Goal: Task Accomplishment & Management: Use online tool/utility

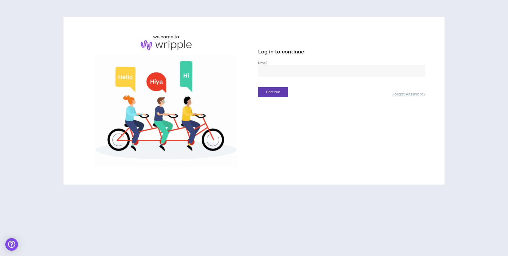
click at [285, 74] on input "email" at bounding box center [341, 70] width 167 height 11
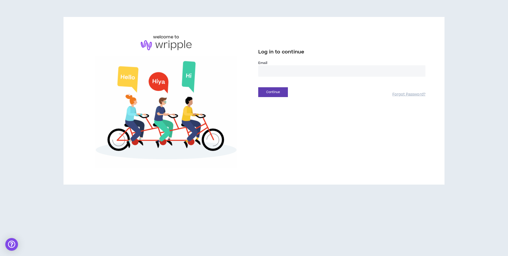
click at [285, 74] on input "email" at bounding box center [341, 70] width 167 height 11
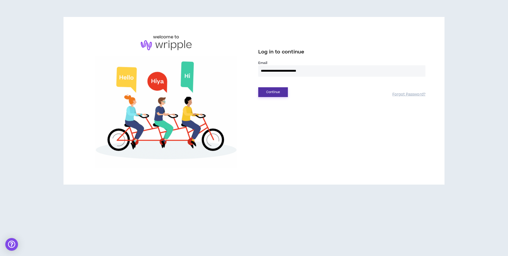
type input "**********"
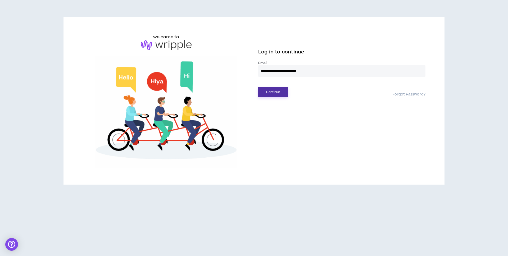
click at [281, 92] on button "Continue" at bounding box center [273, 92] width 30 height 10
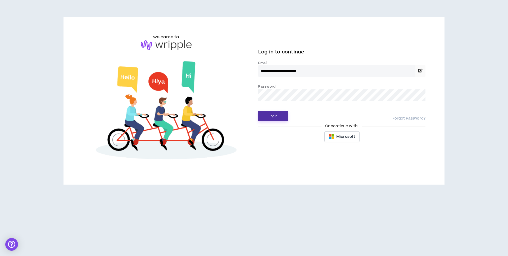
click at [277, 114] on button "Login" at bounding box center [273, 116] width 30 height 10
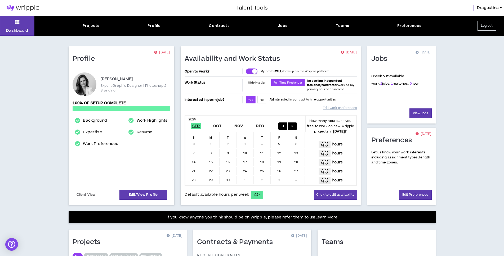
scroll to position [101, 0]
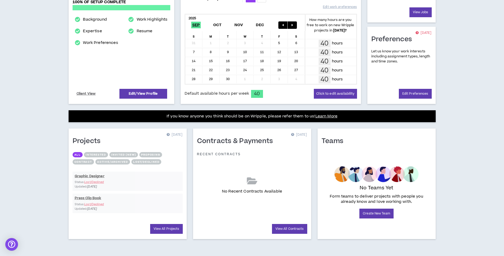
click at [96, 175] on div "Graphic Designer Status: Lost/Declined Updated: [DATE] Press Clip Book Status: …" at bounding box center [128, 192] width 110 height 47
click at [99, 176] on div "Graphic Designer Status: Lost/Declined Updated: [DATE] Press Clip Book Status: …" at bounding box center [128, 192] width 110 height 47
click at [97, 185] on div "Graphic Designer Status: Lost/Declined Updated: [DATE] Press Clip Book Status: …" at bounding box center [128, 192] width 110 height 47
click at [163, 228] on link "View All Projects" at bounding box center [166, 229] width 33 height 10
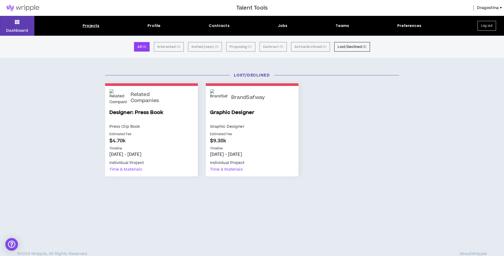
click at [239, 114] on link "Graphic Designer" at bounding box center [252, 116] width 84 height 14
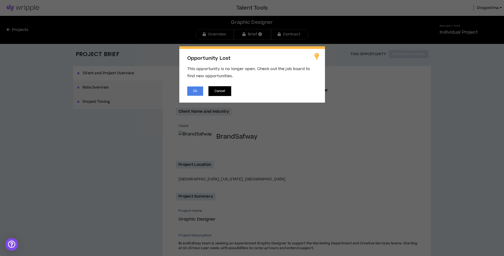
click at [222, 89] on button "Cancel" at bounding box center [219, 91] width 23 height 10
